Goal: Task Accomplishment & Management: Use online tool/utility

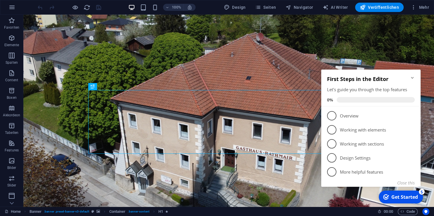
click at [412, 77] on icon "Minimize checklist" at bounding box center [412, 77] width 5 height 5
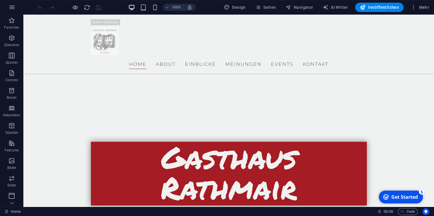
scroll to position [188, 0]
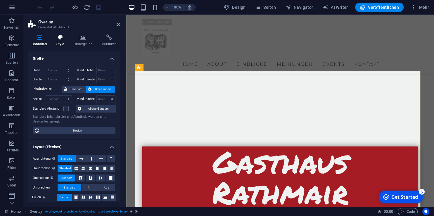
click at [60, 41] on h4 "Style" at bounding box center [61, 40] width 17 height 12
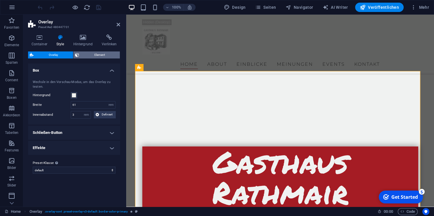
click at [103, 54] on span "Element" at bounding box center [99, 54] width 37 height 7
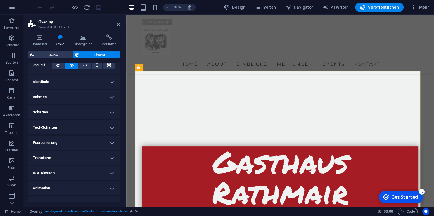
scroll to position [39, 0]
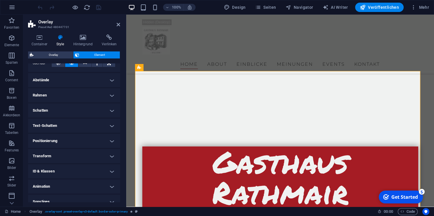
click at [47, 187] on h4 "Animation" at bounding box center [74, 186] width 92 height 14
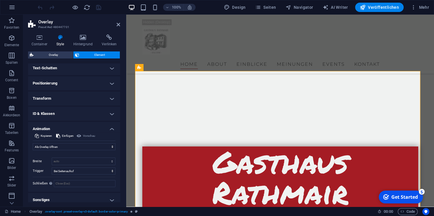
scroll to position [101, 0]
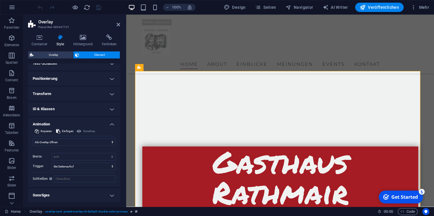
click at [108, 125] on h4 "Animation" at bounding box center [74, 122] width 92 height 11
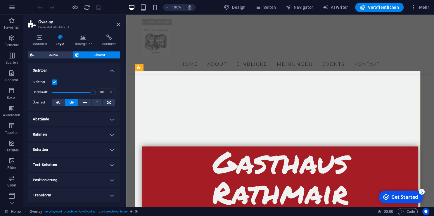
scroll to position [46, 0]
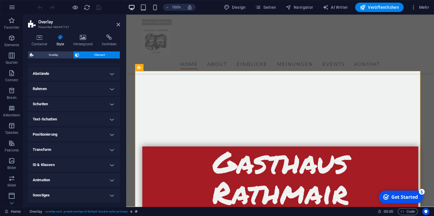
click at [65, 178] on h4 "Animation" at bounding box center [74, 180] width 92 height 14
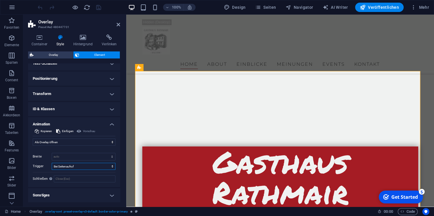
click at [52, 163] on select "Kein automatischer Auslöser Bei Seitenaufruf Element in Sichtbereich gescrollt" at bounding box center [84, 166] width 64 height 7
select select
click option "Kein automatischer Auslöser" at bounding box center [0, 0] width 0 height 0
click at [98, 9] on icon "save" at bounding box center [98, 7] width 7 height 7
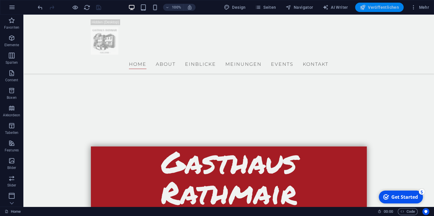
click at [384, 4] on button "Veröffentlichen" at bounding box center [379, 7] width 49 height 9
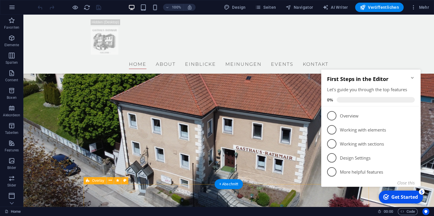
scroll to position [96, 0]
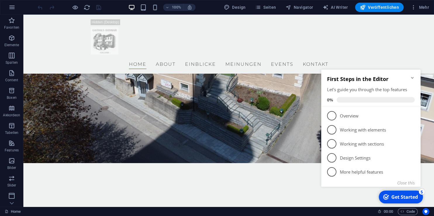
click at [414, 77] on icon "Minimize checklist" at bounding box center [412, 77] width 5 height 5
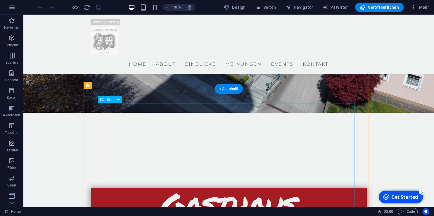
scroll to position [171, 0]
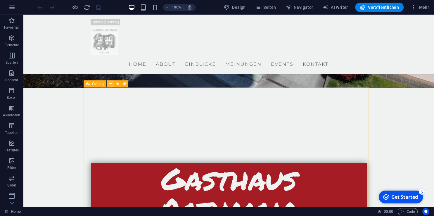
click at [110, 85] on icon at bounding box center [110, 84] width 3 height 6
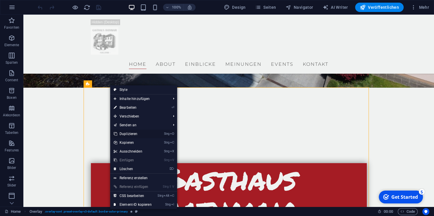
click at [122, 132] on link "Strg D Duplizieren" at bounding box center [132, 133] width 45 height 9
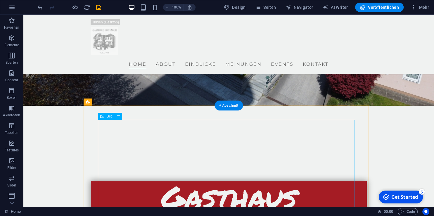
scroll to position [153, 0]
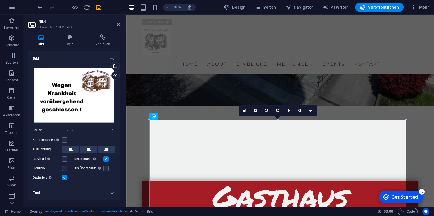
click at [82, 87] on div "Ziehe Dateien zum Hochladen hierher oder klicke hier, um aus Dateien oder koste…" at bounding box center [74, 96] width 83 height 58
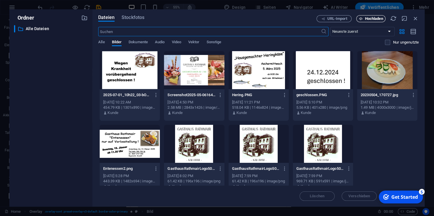
click at [367, 19] on span "Hochladen" at bounding box center [374, 19] width 18 height 4
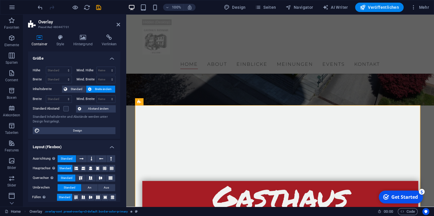
select select "rem"
click at [63, 41] on h4 "Style" at bounding box center [61, 40] width 17 height 12
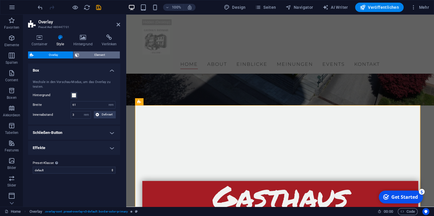
click at [87, 53] on span "Element" at bounding box center [99, 54] width 37 height 7
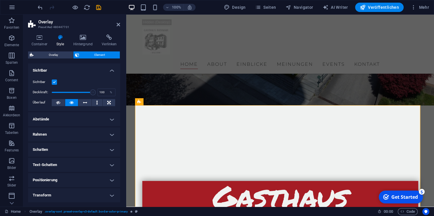
scroll to position [46, 0]
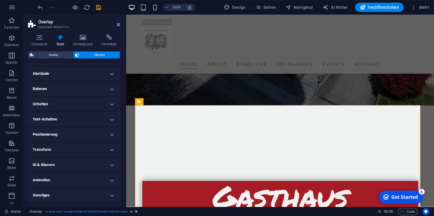
click at [108, 179] on h4 "Animation" at bounding box center [74, 180] width 92 height 14
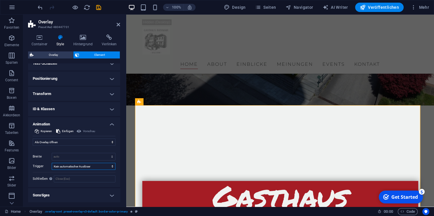
select select "onload"
click option "Bei Seitenaufruf" at bounding box center [0, 0] width 0 height 0
click at [95, 9] on icon "save" at bounding box center [98, 7] width 7 height 7
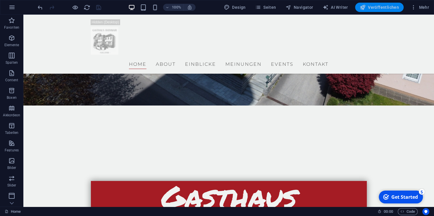
click at [375, 9] on span "Veröffentlichen" at bounding box center [379, 7] width 39 height 6
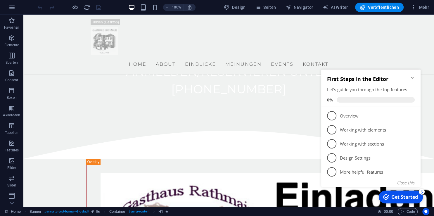
scroll to position [348, 0]
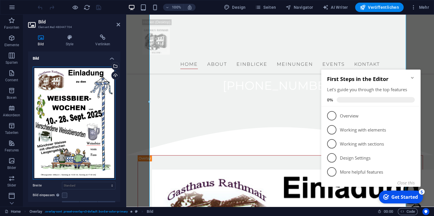
click at [83, 116] on div "Ziehe Dateien zum Hochladen hierher oder klicke hier, um aus Dateien oder koste…" at bounding box center [74, 123] width 83 height 113
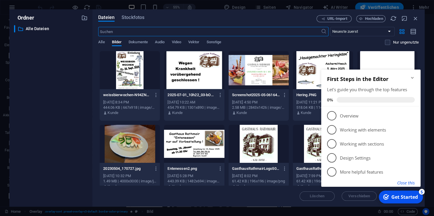
click at [406, 182] on button "Close this" at bounding box center [406, 183] width 18 height 6
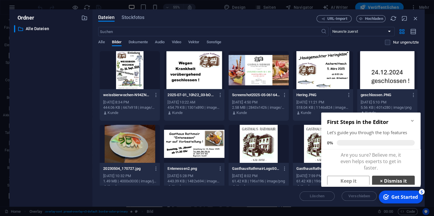
click at [373, 179] on link "× Dismiss it" at bounding box center [393, 181] width 43 height 11
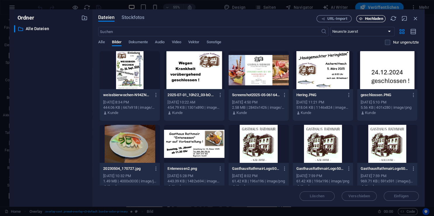
click at [367, 20] on span "Hochladen" at bounding box center [374, 19] width 18 height 4
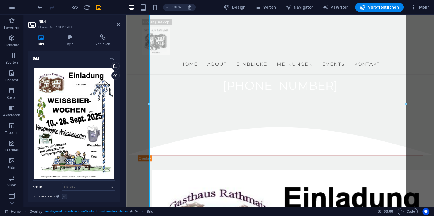
click at [65, 194] on label at bounding box center [64, 196] width 5 height 5
click at [0, 0] on input "Bild einpassen Bild automatisch anhand einer fixen Breite und Höhe einpassen" at bounding box center [0, 0] width 0 height 0
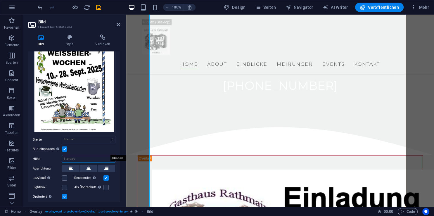
click at [62, 155] on select "Standard auto px" at bounding box center [88, 158] width 53 height 7
click option "auto" at bounding box center [0, 0] width 0 height 0
select select "DISABLED_OPTION_VALUE"
click at [98, 6] on icon "save" at bounding box center [98, 7] width 7 height 7
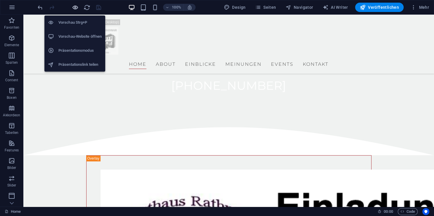
click at [75, 8] on icon "button" at bounding box center [75, 7] width 7 height 7
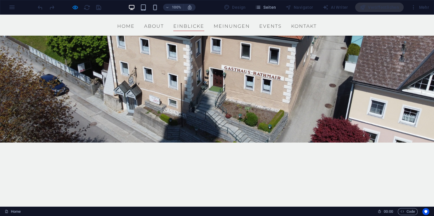
scroll to position [120, 0]
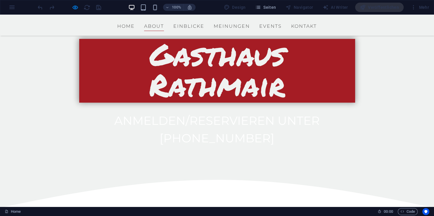
scroll to position [250, 0]
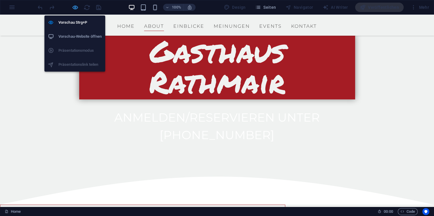
click at [75, 6] on icon "button" at bounding box center [75, 7] width 7 height 7
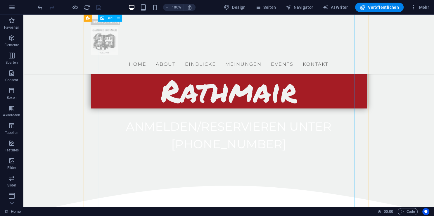
scroll to position [290, 0]
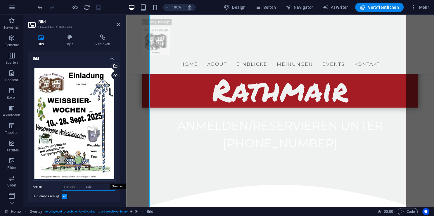
click option "auto" at bounding box center [0, 0] width 0 height 0
select select "DISABLED_OPTION_VALUE"
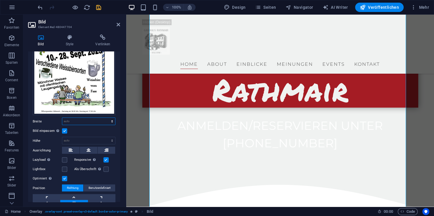
scroll to position [68, 0]
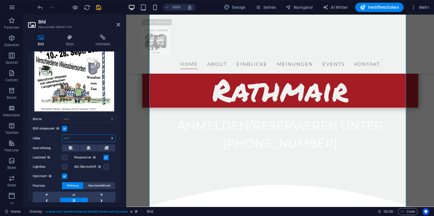
click at [62, 135] on select "Standard auto px" at bounding box center [88, 138] width 53 height 7
select select "px"
click option "px" at bounding box center [0, 0] width 0 height 0
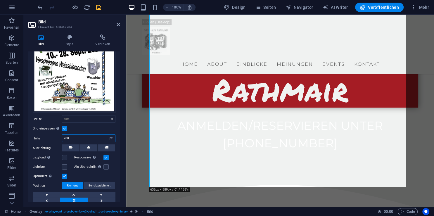
type input "700"
click at [98, 9] on icon "save" at bounding box center [98, 7] width 7 height 7
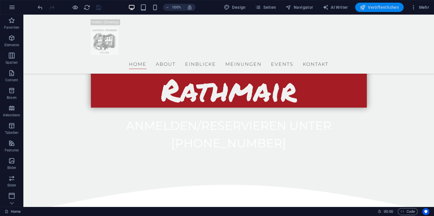
click at [380, 9] on span "Veröffentlichen" at bounding box center [379, 7] width 39 height 6
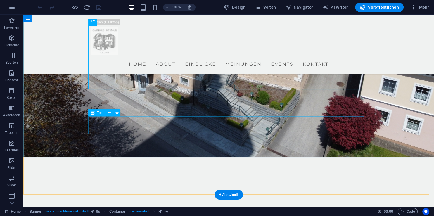
scroll to position [134, 0]
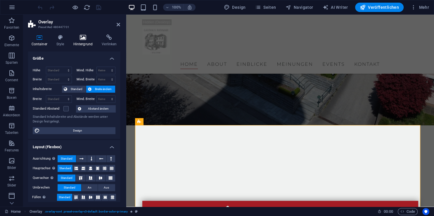
click at [84, 43] on h4 "Hintergrund" at bounding box center [84, 40] width 29 height 12
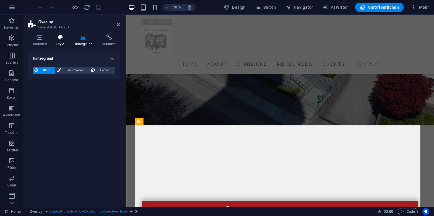
click at [64, 37] on icon at bounding box center [60, 37] width 15 height 6
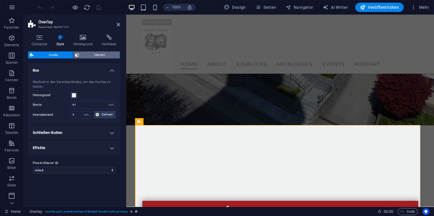
click at [94, 57] on span "Element" at bounding box center [99, 54] width 37 height 7
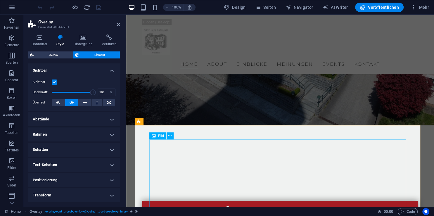
select select "px"
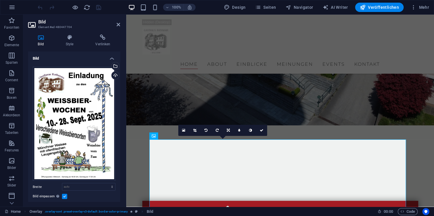
click at [65, 194] on label at bounding box center [64, 196] width 5 height 5
click at [0, 0] on input "Bild einpassen Bild automatisch anhand einer fixen Breite und Höhe einpassen" at bounding box center [0, 0] width 0 height 0
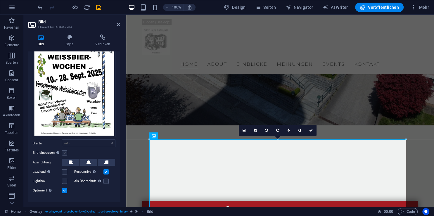
scroll to position [44, 0]
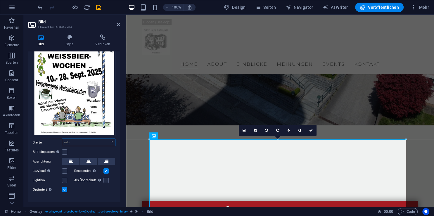
select select "px"
click option "px" at bounding box center [0, 0] width 0 height 0
type input "500"
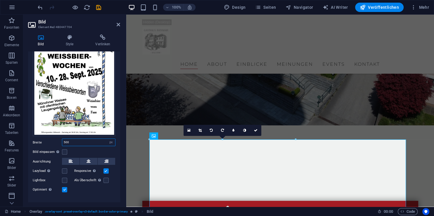
click at [75, 139] on input "500" at bounding box center [88, 142] width 53 height 7
click at [49, 139] on div "Breite Standard auto px rem % em vh vw" at bounding box center [74, 143] width 83 height 8
click at [81, 139] on input "number" at bounding box center [88, 142] width 53 height 7
click at [90, 148] on div "Bild einpassen Bild automatisch anhand einer fixen Breite und Höhe einpassen" at bounding box center [74, 151] width 83 height 7
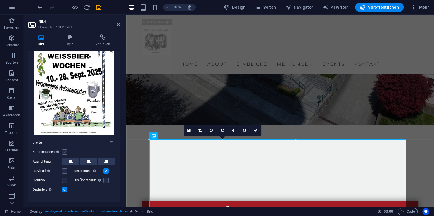
click at [64, 149] on label at bounding box center [64, 151] width 5 height 5
click at [0, 0] on input "Bild einpassen Bild automatisch anhand einer fixen Breite und Höhe einpassen" at bounding box center [0, 0] width 0 height 0
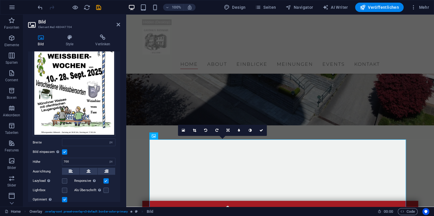
click at [64, 149] on label at bounding box center [64, 151] width 5 height 5
click at [0, 0] on input "Bild einpassen Bild automatisch anhand einer fixen Breite und Höhe einpassen" at bounding box center [0, 0] width 0 height 0
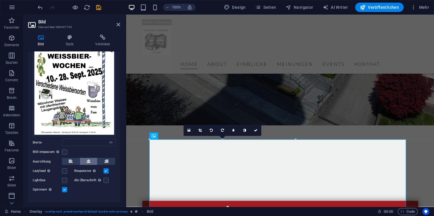
click at [84, 158] on button at bounding box center [89, 161] width 18 height 7
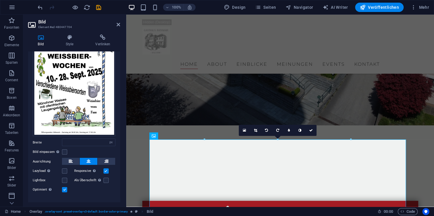
scroll to position [47, 0]
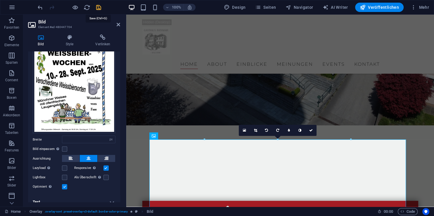
click at [96, 9] on icon "save" at bounding box center [98, 7] width 7 height 7
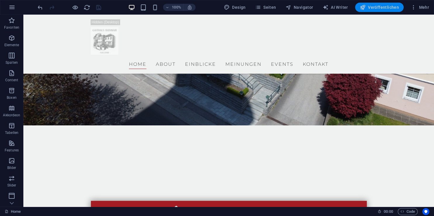
click at [370, 9] on span "Veröffentlichen" at bounding box center [379, 7] width 39 height 6
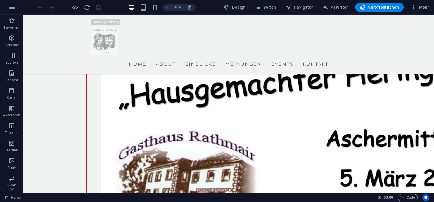
scroll to position [1296, 0]
